Goal: Transaction & Acquisition: Book appointment/travel/reservation

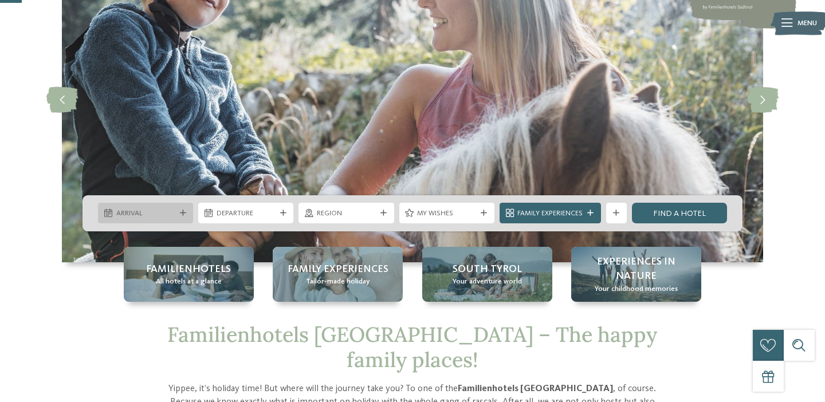
click at [167, 217] on span "Arrival" at bounding box center [145, 214] width 59 height 10
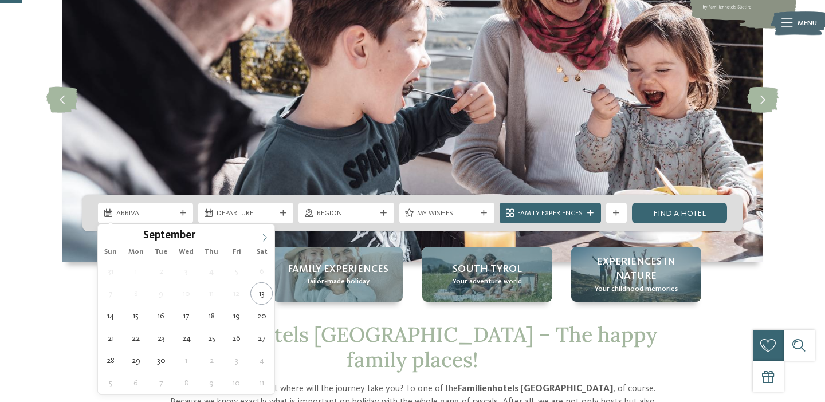
click at [263, 233] on span at bounding box center [264, 234] width 19 height 19
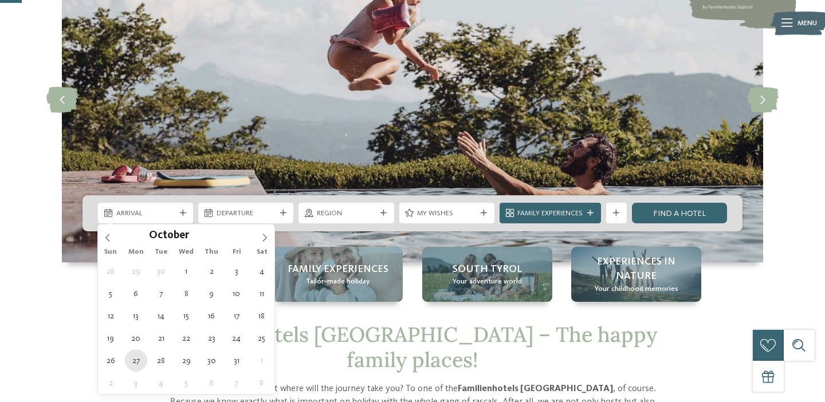
type div "[DATE]"
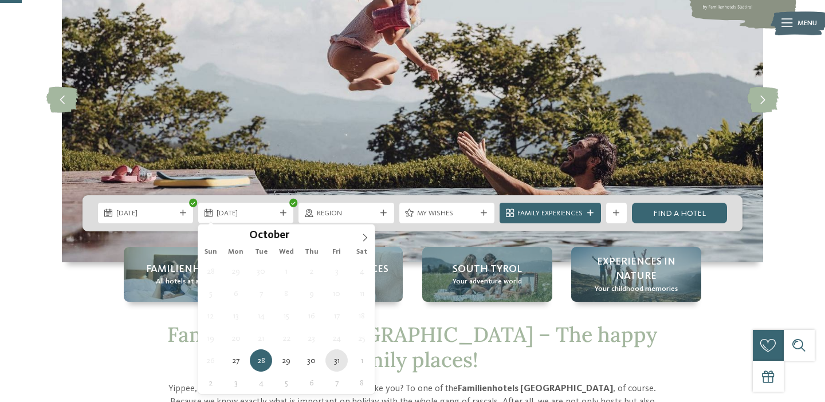
type div "[DATE]"
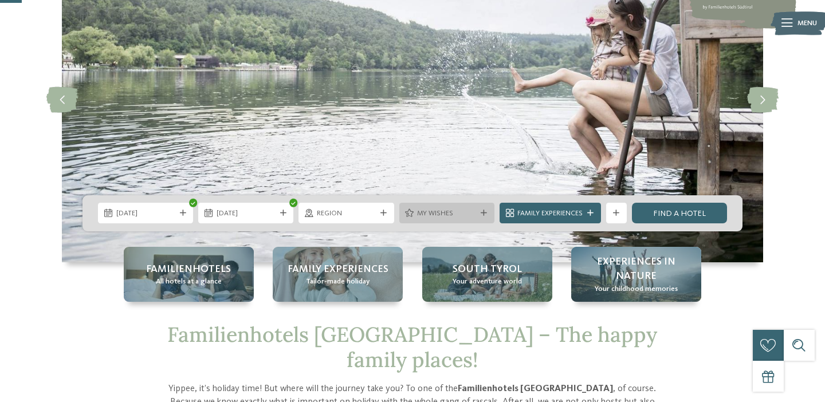
click at [483, 211] on icon at bounding box center [484, 213] width 6 height 6
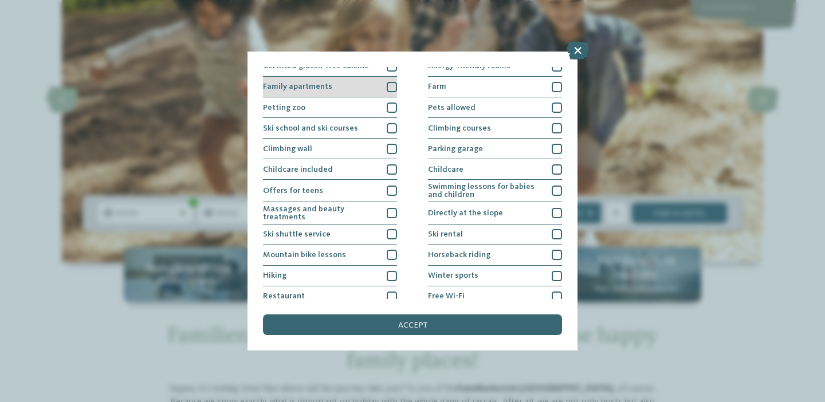
scroll to position [137, 0]
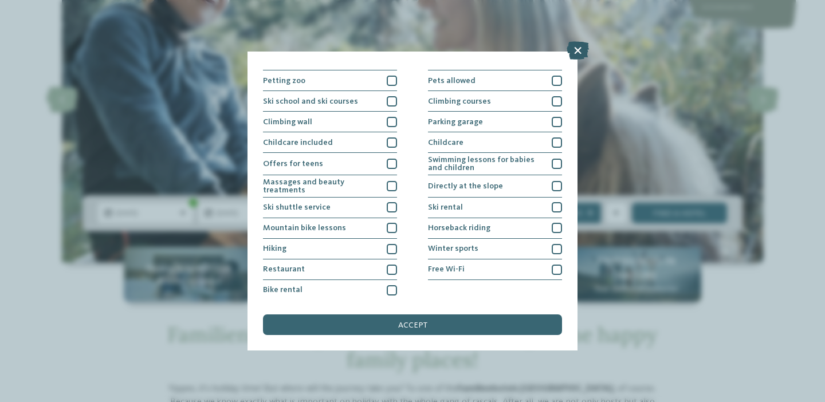
click at [578, 50] on icon at bounding box center [578, 50] width 22 height 18
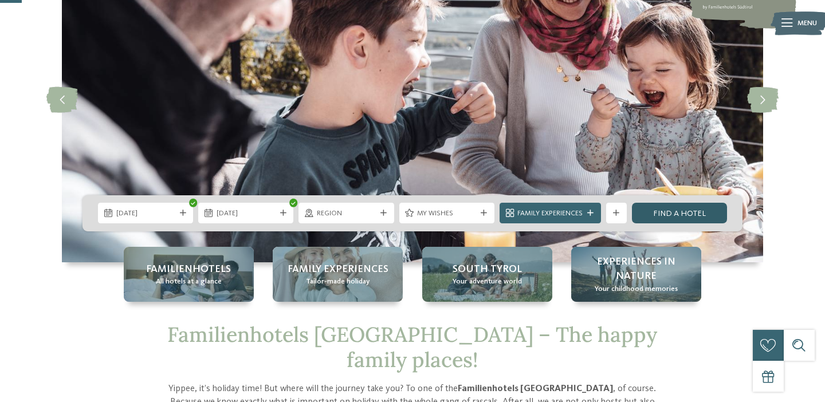
click at [661, 211] on link "Find a hotel" at bounding box center [679, 213] width 95 height 21
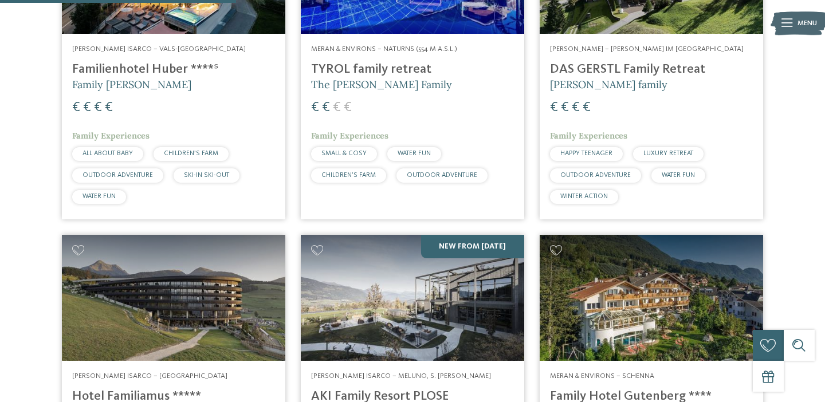
scroll to position [982, 0]
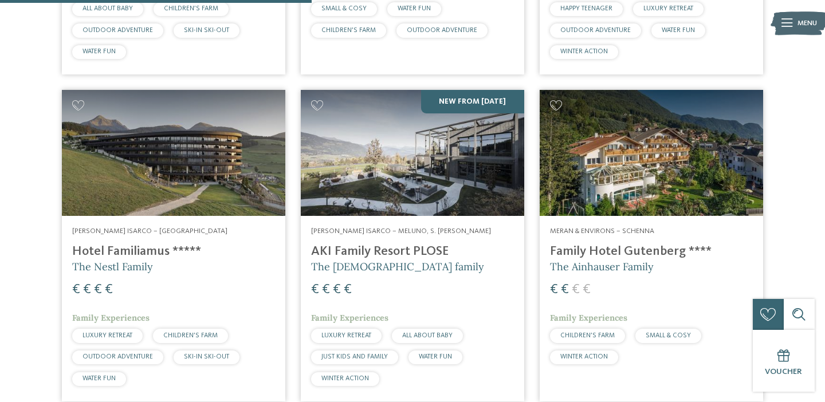
click at [212, 142] on img at bounding box center [173, 152] width 223 height 125
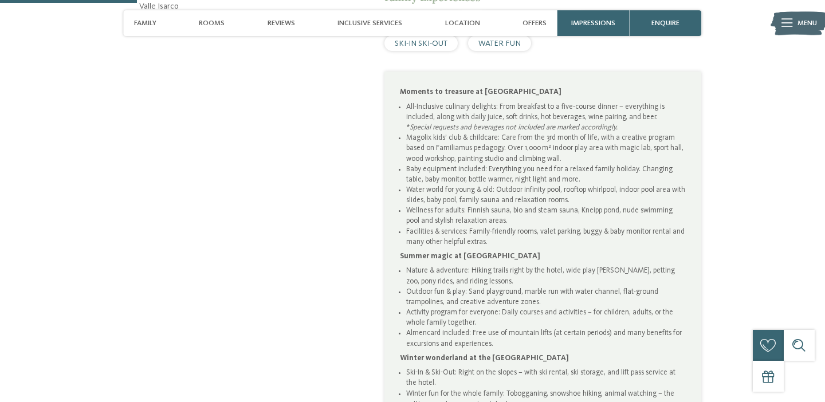
scroll to position [652, 0]
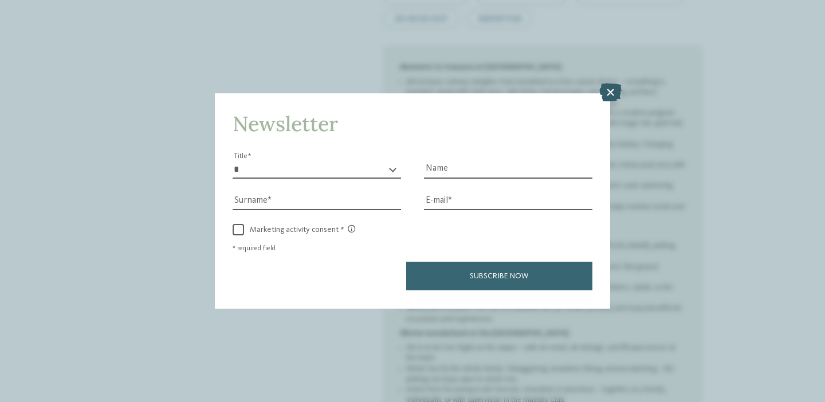
click at [606, 98] on icon at bounding box center [610, 93] width 22 height 18
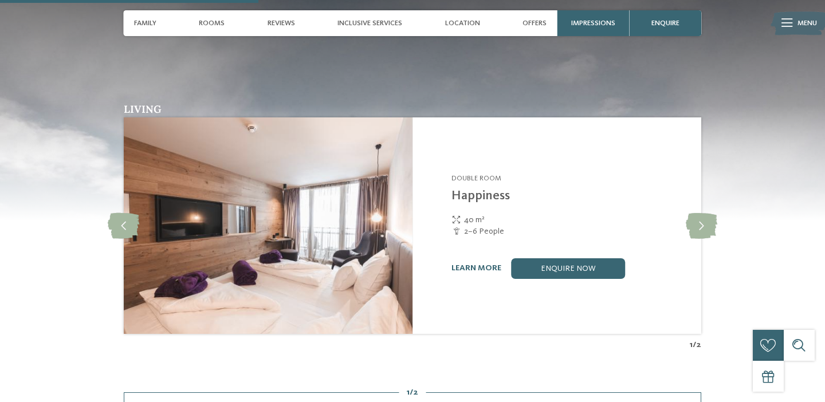
scroll to position [1197, 0]
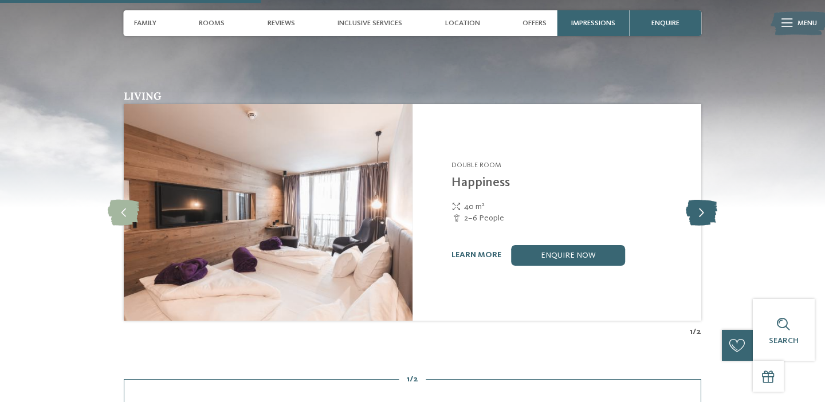
click at [704, 202] on icon at bounding box center [702, 213] width 32 height 26
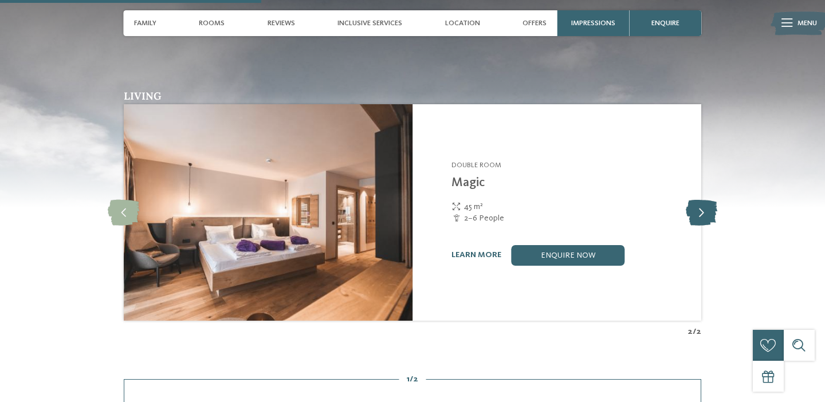
click at [706, 200] on icon at bounding box center [702, 213] width 32 height 26
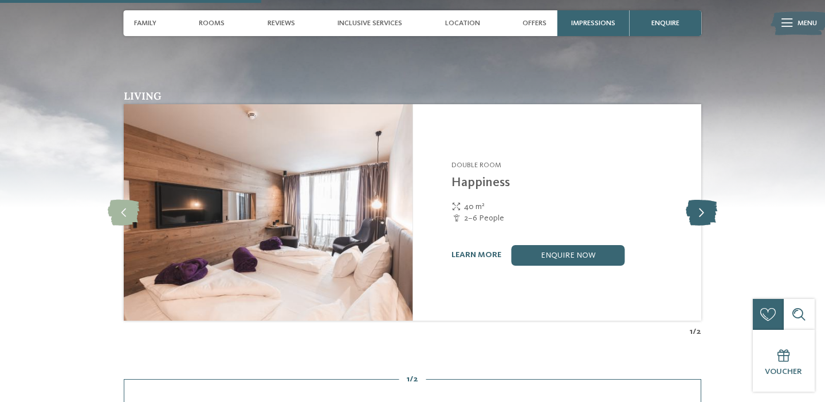
click at [706, 200] on icon at bounding box center [702, 213] width 32 height 26
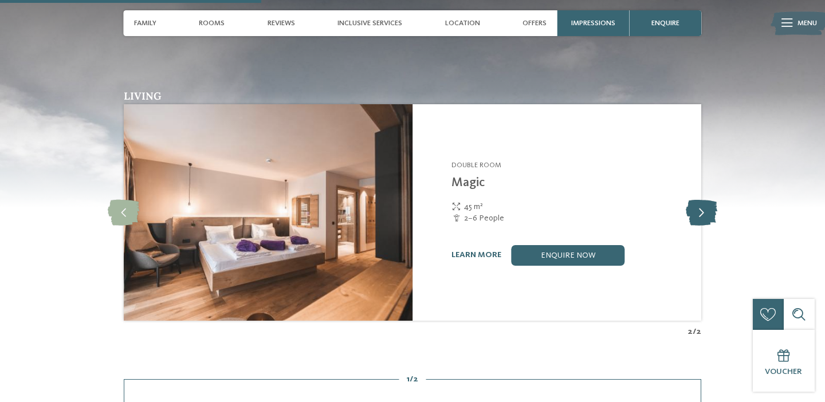
click at [706, 200] on icon at bounding box center [702, 213] width 32 height 26
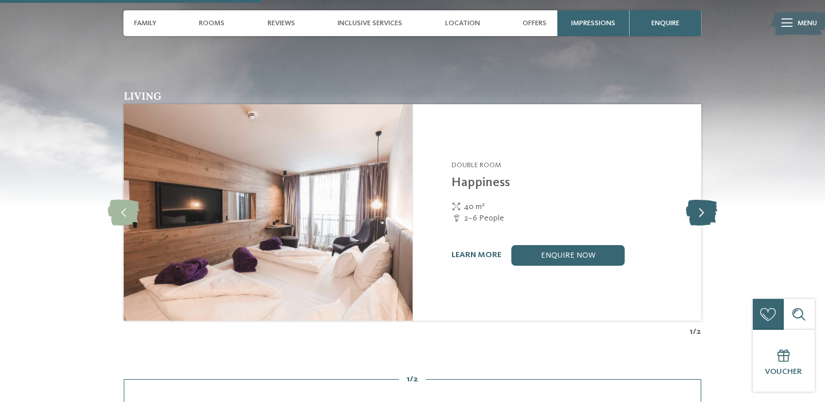
click at [706, 200] on icon at bounding box center [702, 213] width 32 height 26
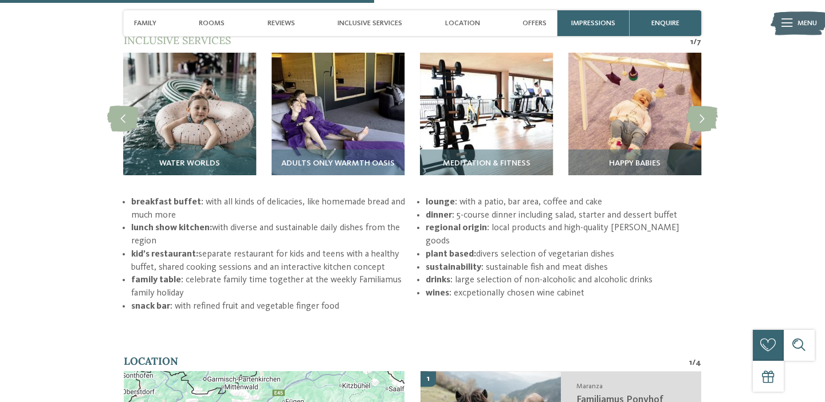
scroll to position [1715, 0]
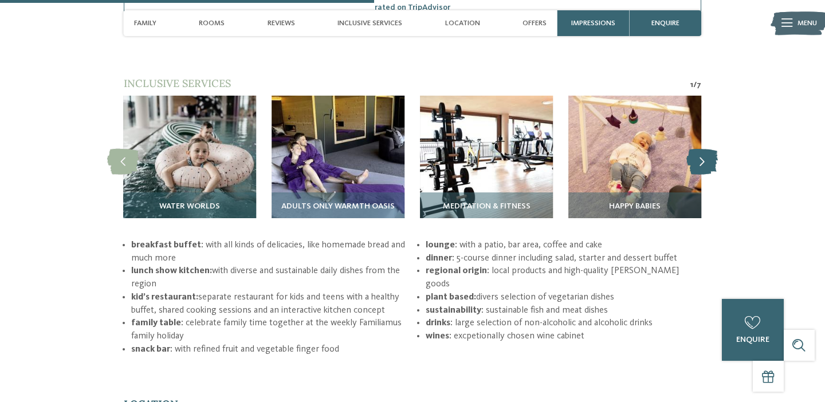
click at [706, 149] on icon at bounding box center [702, 162] width 32 height 26
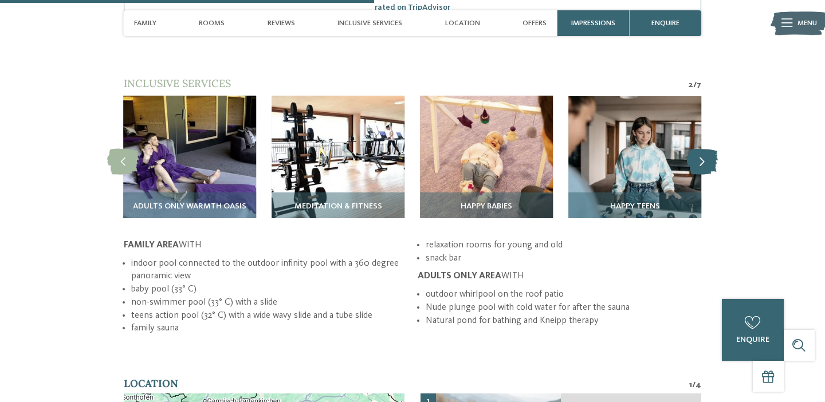
click at [706, 149] on icon at bounding box center [702, 162] width 32 height 26
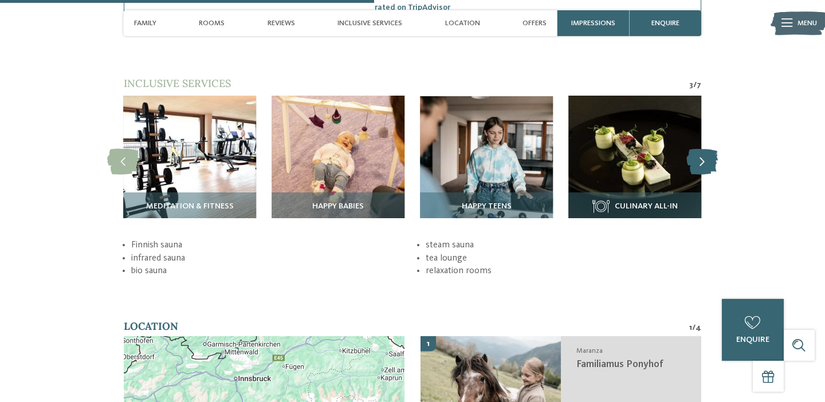
click at [706, 149] on icon at bounding box center [702, 162] width 32 height 26
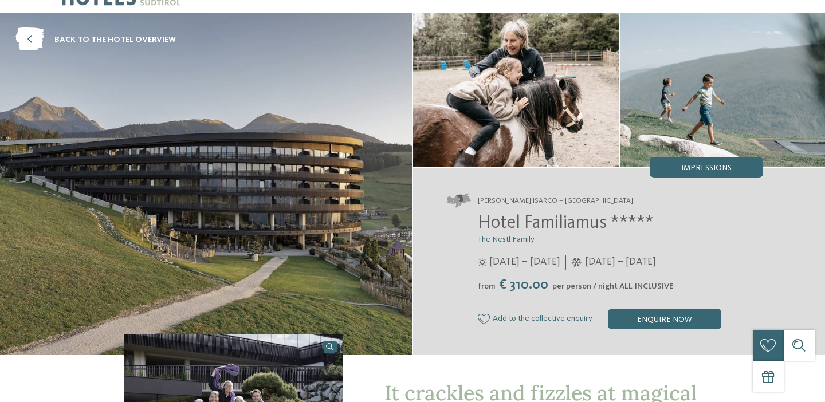
scroll to position [52, 0]
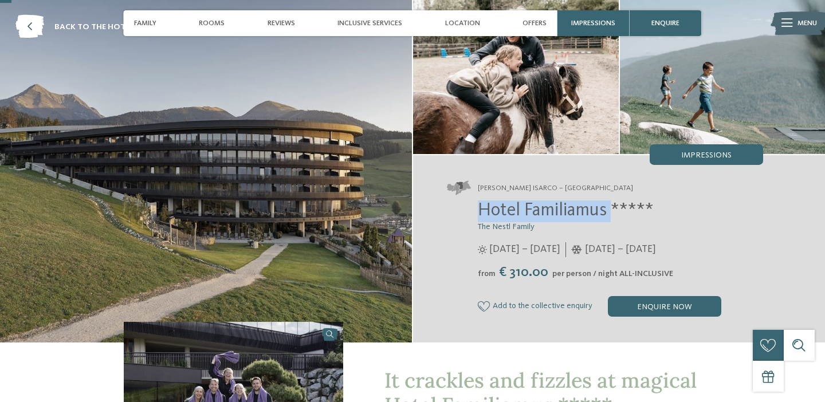
drag, startPoint x: 611, startPoint y: 211, endPoint x: 437, endPoint y: 215, distance: 174.2
click at [437, 215] on div "Valle Isarco – Maranza Hotel Familiamus ***** The Nestl Family" at bounding box center [619, 248] width 412 height 187
copy span "Hotel Familiamus"
